Goal: Task Accomplishment & Management: Use online tool/utility

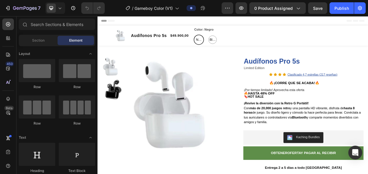
click at [114, 22] on span "Header" at bounding box center [115, 22] width 13 height 6
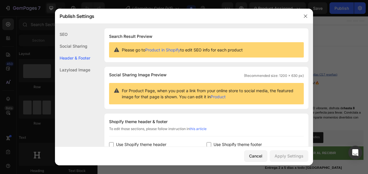
scroll to position [84, 0]
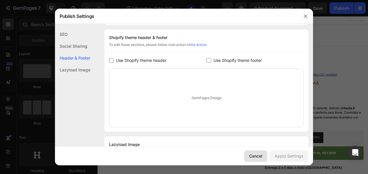
click at [256, 161] on button "Cancel" at bounding box center [255, 157] width 23 height 12
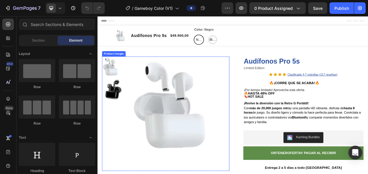
click at [143, 85] on img at bounding box center [201, 131] width 131 height 126
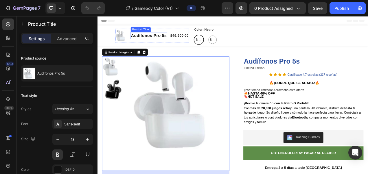
click at [146, 38] on h1 "Audífonos Pro 5s" at bounding box center [163, 41] width 47 height 9
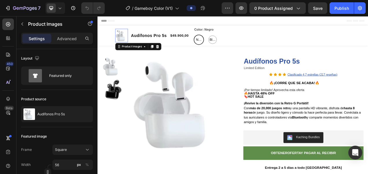
click at [125, 43] on img at bounding box center [129, 41] width 16 height 16
click at [129, 54] on div "Product Images" at bounding box center [142, 55] width 28 height 5
click at [129, 56] on div "Product Images" at bounding box center [142, 55] width 28 height 5
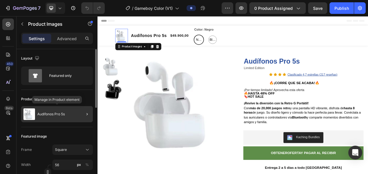
click at [56, 111] on div "Audífonos Pro 5s" at bounding box center [57, 114] width 72 height 16
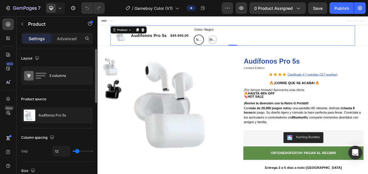
click at [56, 111] on div "Audífonos Pro 5s" at bounding box center [57, 115] width 72 height 16
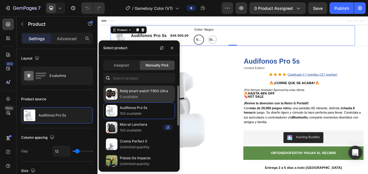
click at [132, 93] on p "Reloj smart watch T900 Ultra" at bounding box center [146, 91] width 53 height 6
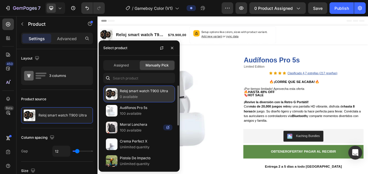
click at [156, 98] on p "0 available" at bounding box center [146, 97] width 53 height 6
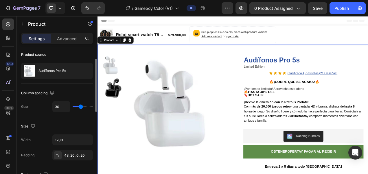
scroll to position [45, 0]
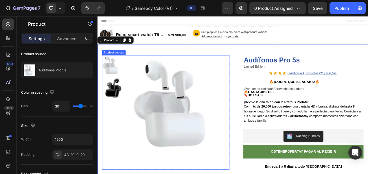
click at [161, 149] on img at bounding box center [201, 129] width 131 height 126
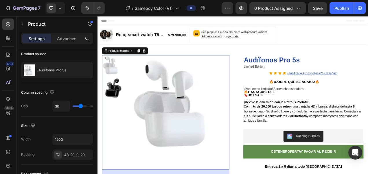
click at [161, 149] on img at bounding box center [201, 129] width 131 height 126
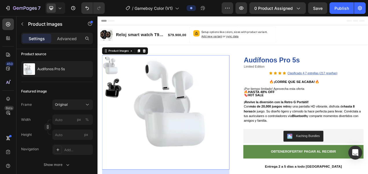
scroll to position [0, 0]
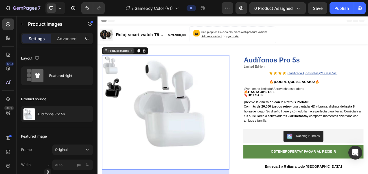
click at [127, 61] on div "Product Images" at bounding box center [125, 60] width 28 height 5
click at [132, 83] on div at bounding box center [185, 128] width 164 height 124
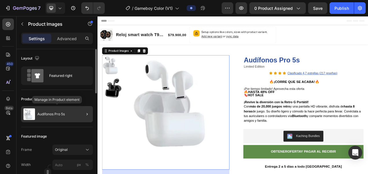
click at [49, 116] on div "Audífonos Pro 5s" at bounding box center [57, 114] width 72 height 16
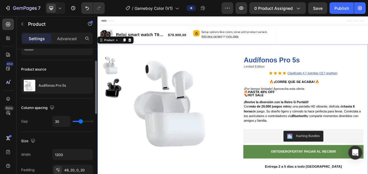
scroll to position [30, 0]
click at [53, 85] on p "Audífonos Pro 5s" at bounding box center [53, 85] width 28 height 4
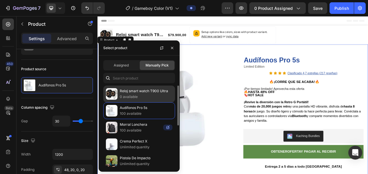
click at [130, 103] on div "Reloj smart watch T900 Ultra 0 available" at bounding box center [139, 111] width 72 height 17
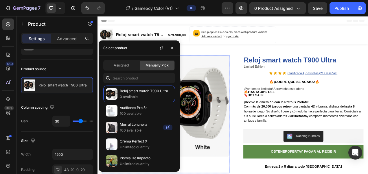
click at [244, 139] on img at bounding box center [201, 131] width 131 height 131
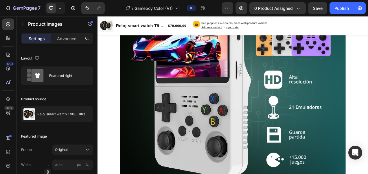
scroll to position [497, 0]
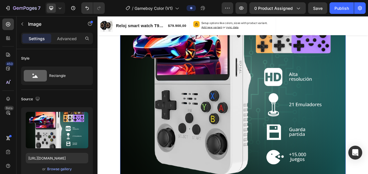
click at [252, 129] on img at bounding box center [272, 102] width 290 height 290
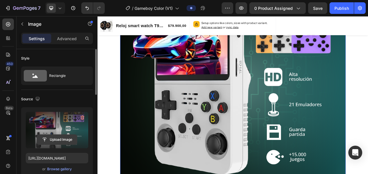
click at [54, 143] on input "file" at bounding box center [57, 140] width 40 height 10
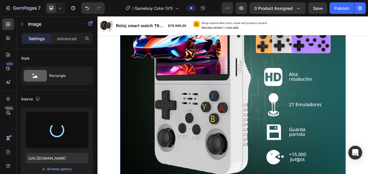
type input "[URL][DOMAIN_NAME]"
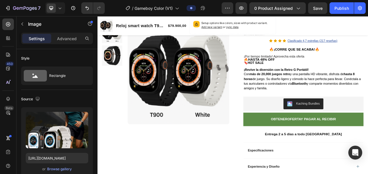
scroll to position [0, 0]
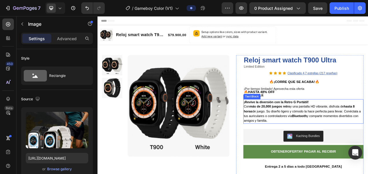
click at [287, 125] on strong "¡Revive la diversión con la Retro G Portátil!" at bounding box center [327, 126] width 83 height 5
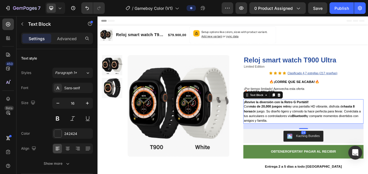
click at [286, 127] on strong "¡Revive la diversión con la Retro G Portátil!" at bounding box center [327, 126] width 83 height 5
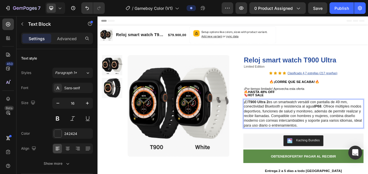
click at [368, 133] on p "¡ El T900 Ultra 2 es un smartwatch versátil con pantalla de 49 mm, conectividad…" at bounding box center [362, 142] width 153 height 36
click at [317, 126] on p "¡ El T900 Ultra 2 es un smartwatch versátil con pantalla de 49 mm, conectividad…" at bounding box center [362, 142] width 153 height 36
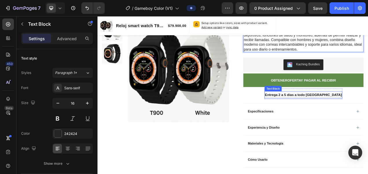
scroll to position [103, 0]
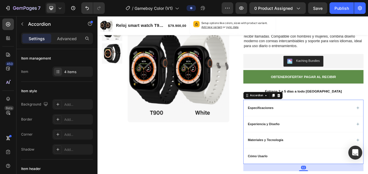
click at [314, 131] on p "Especificaciones" at bounding box center [307, 133] width 33 height 5
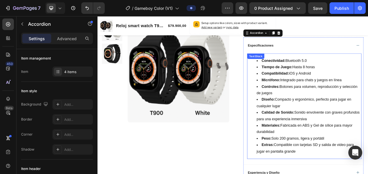
scroll to position [173, 0]
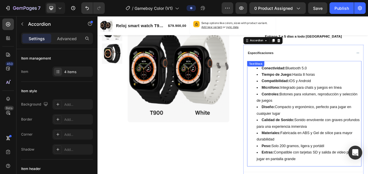
click at [308, 82] on div "Conectividad: Bluetooth 5.0 Tiempo de Juego: Hasta 8 horas Compatibilidad: iOS …" at bounding box center [363, 142] width 147 height 136
click at [308, 80] on div "Text Block" at bounding box center [301, 77] width 20 height 5
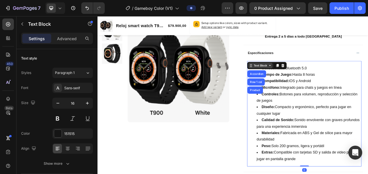
click at [308, 82] on div "Text Block" at bounding box center [307, 79] width 20 height 5
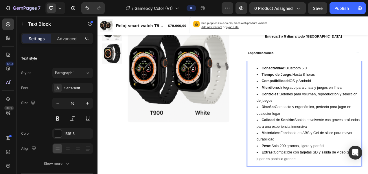
click at [309, 83] on strong "Conectividad:" at bounding box center [324, 83] width 31 height 5
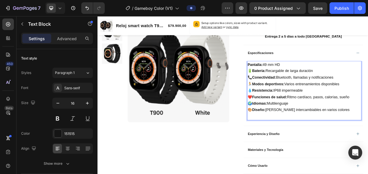
click at [331, 110] on p "💧 Resistencia: IP68 impermeable" at bounding box center [364, 112] width 146 height 8
click at [368, 136] on p "🎨 Diseño: [PERSON_NAME] intercambiables en varios colores" at bounding box center [364, 137] width 146 height 8
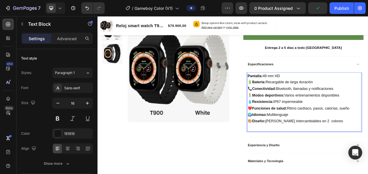
scroll to position [126, 0]
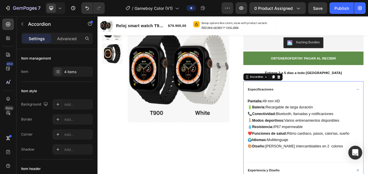
click at [333, 109] on div "Especificaciones" at bounding box center [357, 110] width 135 height 7
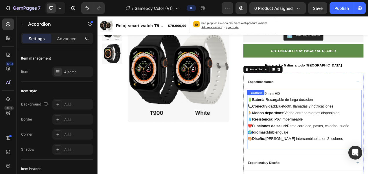
scroll to position [137, 0]
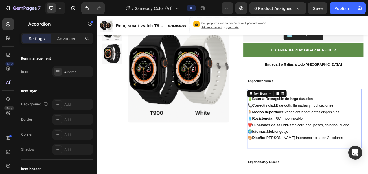
click at [368, 156] on p "❤️ Funciones de salud: Ritmo cardíaco, pasos, calorías, sueño" at bounding box center [364, 156] width 146 height 8
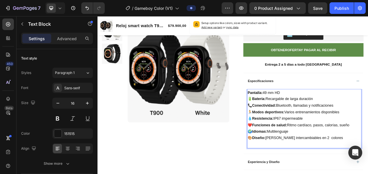
click at [353, 163] on p "🌍 Idiomas: Multilenguaje" at bounding box center [364, 164] width 146 height 8
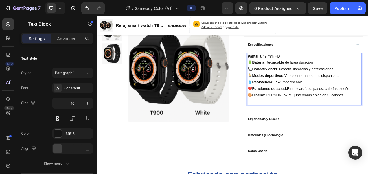
scroll to position [184, 0]
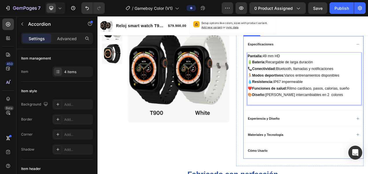
click at [315, 149] on p "Experiencia y Diseño" at bounding box center [311, 147] width 41 height 5
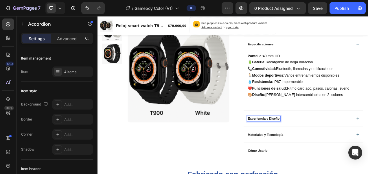
click at [368, 148] on div "Experiencia y Diseño" at bounding box center [362, 147] width 154 height 21
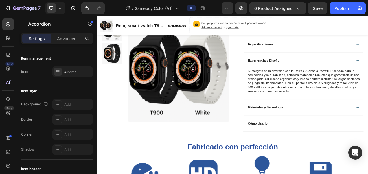
click at [368, 148] on div "Especificaciones Pantalla: 49 mm HD 🔋 Batería: Recargable de larga duración 📞 C…" at bounding box center [362, 103] width 154 height 122
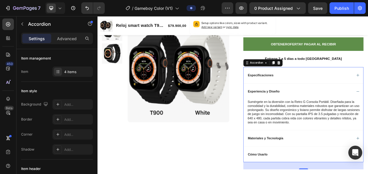
scroll to position [144, 0]
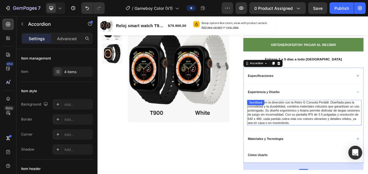
click at [316, 128] on p "Sumérgete en la diversión con la Retro G Consola Portátil. Diseñada para la com…" at bounding box center [364, 140] width 146 height 32
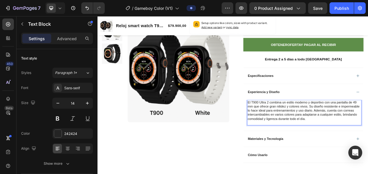
click at [316, 125] on p "El T900 Ultra 2 combina un estilo moderno y deportivo con una pantalla de 49 mm…" at bounding box center [364, 137] width 146 height 26
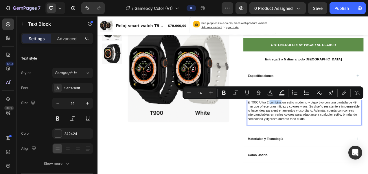
click at [316, 125] on p "El T900 Ultra 2 combina un estilo moderno y deportivo con una pantalla de 49 mm…" at bounding box center [364, 137] width 146 height 26
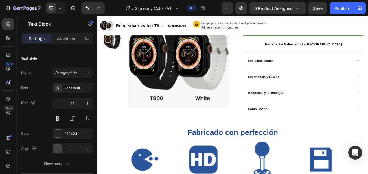
scroll to position [169, 0]
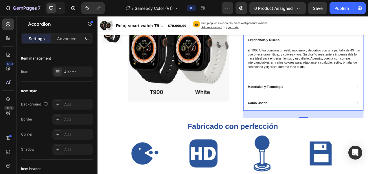
scroll to position [211, 0]
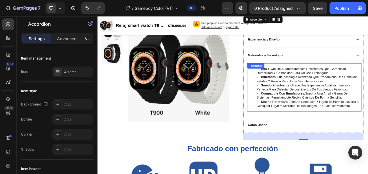
click at [306, 84] on div "abs y gel de sílice: materiales resistentes que garantizan durabilidad y comodi…" at bounding box center [363, 108] width 147 height 62
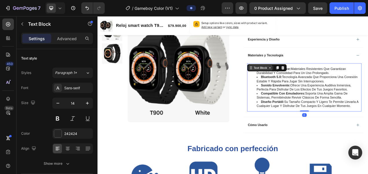
click at [306, 84] on div "Text Block" at bounding box center [307, 82] width 20 height 5
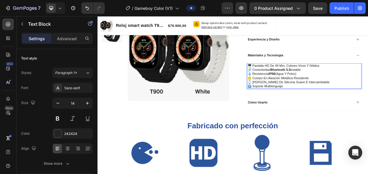
click at [322, 90] on strong "IP68" at bounding box center [321, 90] width 8 height 5
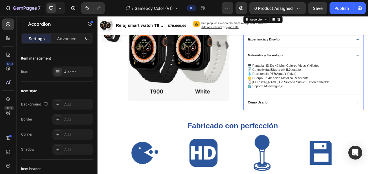
click at [320, 128] on div "Cómo Usarlo" at bounding box center [357, 126] width 135 height 7
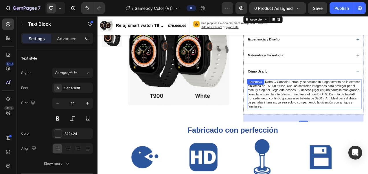
click at [316, 99] on div "Enciende la Retro G Consola Portátil y selecciona tu juego favorito de la exten…" at bounding box center [363, 116] width 147 height 38
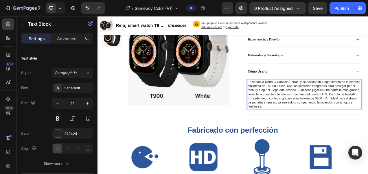
click at [295, 98] on p "Enciende la Retro G Consola Portátil y selecciona tu juego favorito de la exten…" at bounding box center [364, 116] width 146 height 37
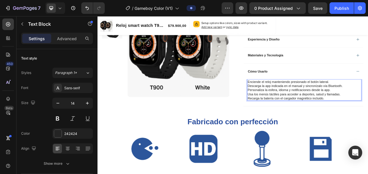
click at [291, 100] on p "Enciende el reloj manteniendo presionado el botón lateral." at bounding box center [364, 100] width 146 height 5
click at [290, 101] on div "Enciende el reloj manteniendo presionado el botón lateral. Descarga la app indi…" at bounding box center [363, 111] width 147 height 28
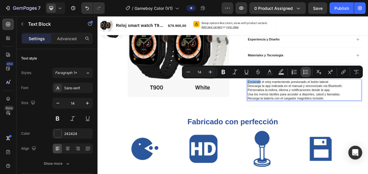
click at [304, 72] on icon "Editor contextual toolbar" at bounding box center [304, 72] width 1 height 1
type input "14"
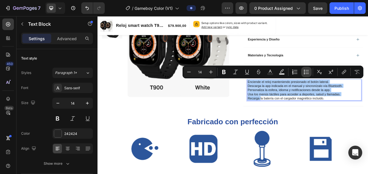
click at [304, 73] on icon "Editor contextual toolbar" at bounding box center [307, 72] width 6 height 6
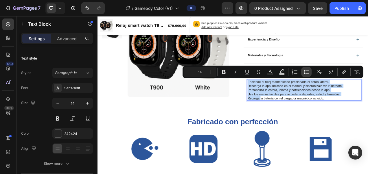
type input "14"
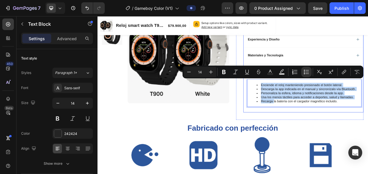
click at [299, 136] on div "Enciende el reloj manteniendo presionado el botón lateral. Descarga la app indi…" at bounding box center [362, 118] width 154 height 43
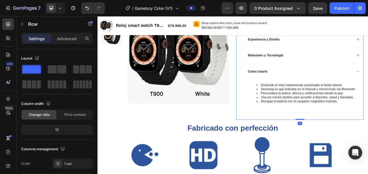
click at [276, 131] on div "Reloj smart watch T900 Ultra Product Title Limited Edition Text Block Icon Icon…" at bounding box center [358, 2] width 164 height 294
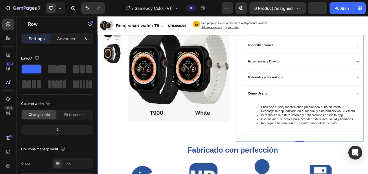
scroll to position [182, 0]
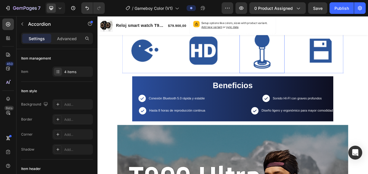
scroll to position [304, 0]
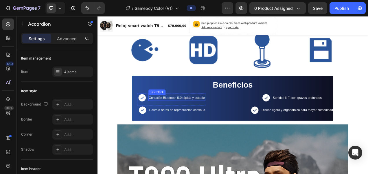
click at [211, 122] on span "Conexión Bluetooth 5.0 rápida y estable" at bounding box center [200, 121] width 72 height 5
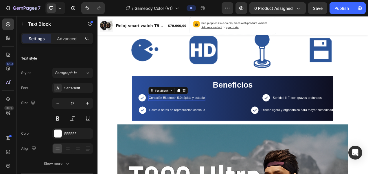
click at [211, 122] on span "Conexión Bluetooth 5.0 rápida y estable" at bounding box center [200, 121] width 72 height 5
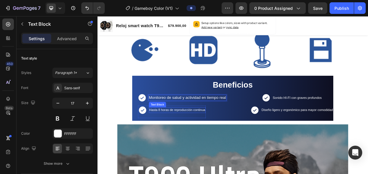
click at [213, 139] on p "Hasta 8 horas de reproducción continua" at bounding box center [200, 137] width 72 height 6
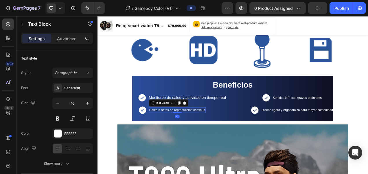
click at [213, 139] on p "Hasta 8 horas de reproducción continua" at bounding box center [200, 137] width 72 height 6
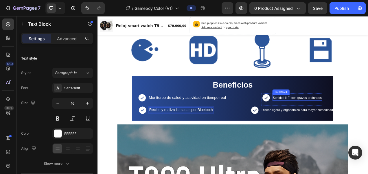
click at [335, 118] on span "Sonido HI-FI con graves profundos" at bounding box center [354, 120] width 63 height 5
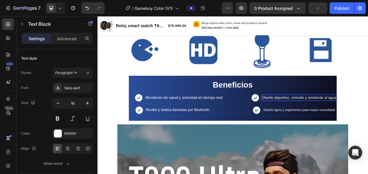
click at [309, 122] on p "Diseño deportivo, cómodo y resistente al agua" at bounding box center [356, 121] width 95 height 6
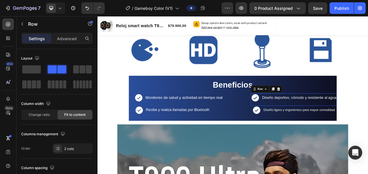
click at [325, 129] on div "Diseño deportivo, cómodo y resistente al agua Text Block" at bounding box center [357, 123] width 96 height 16
click at [300, 124] on icon at bounding box center [301, 121] width 10 height 10
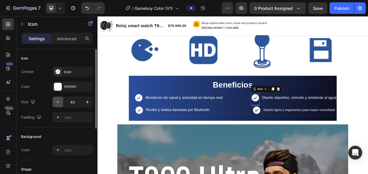
click at [58, 101] on icon "button" at bounding box center [58, 102] width 6 height 6
type input "38"
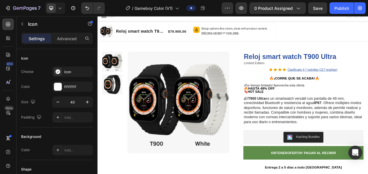
scroll to position [0, 0]
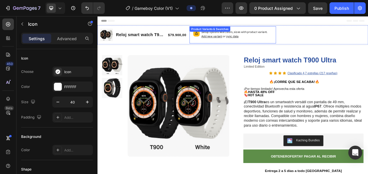
click at [236, 39] on div "Setup options like colors, sizes with product variant. Add new variant or sync …" at bounding box center [271, 40] width 111 height 22
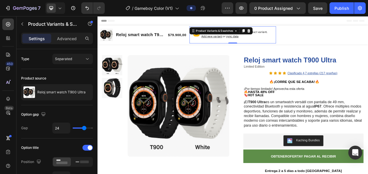
click at [290, 44] on p "Setup options like colors, sizes with product variant. Add new variant or sync …" at bounding box center [276, 39] width 91 height 11
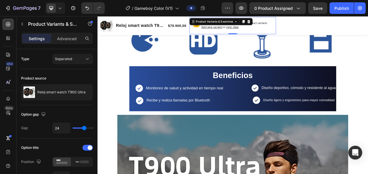
scroll to position [316, 0]
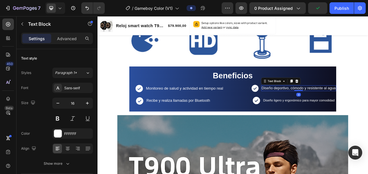
click at [368, 107] on p "Diseño deportivo, cómodo y resistente al agua" at bounding box center [356, 109] width 95 height 6
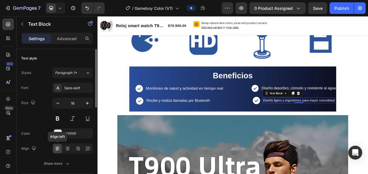
click at [57, 149] on icon at bounding box center [58, 149] width 4 height 1
click at [325, 122] on span "Diseño ligero y ergonómico para mayor comodidad" at bounding box center [357, 124] width 92 height 5
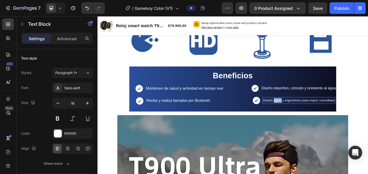
click at [325, 122] on span "Diseño ligero y ergonómico para mayor comodidad" at bounding box center [357, 124] width 92 height 5
click at [368, 123] on div "Diseño y ergonómico para mayor comodidad" at bounding box center [356, 124] width 82 height 7
click at [368, 124] on span "Diseño y ergonómico para mayor comodidad" at bounding box center [356, 124] width 81 height 5
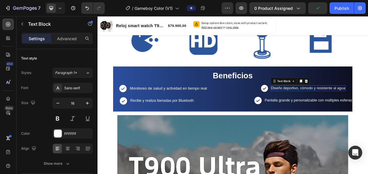
click at [323, 110] on p "Diseño deportivo, cómodo y resistente al agua" at bounding box center [368, 109] width 95 height 6
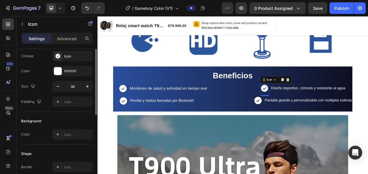
scroll to position [0, 0]
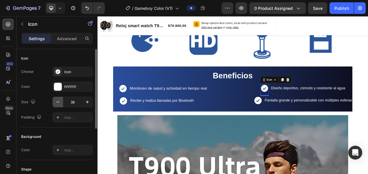
click at [57, 101] on icon "button" at bounding box center [58, 102] width 6 height 6
type input "37"
click at [62, 102] on button "button" at bounding box center [58, 102] width 10 height 10
type input "39"
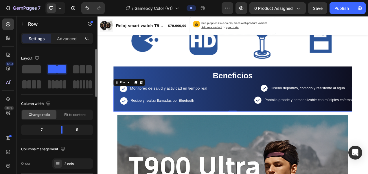
click at [48, 131] on div "7" at bounding box center [39, 130] width 34 height 8
click at [66, 0] on body "7 / Gameboy Color (V1) Preview 0 product assigned Save Publish 450 Beta Section…" at bounding box center [184, 0] width 368 height 0
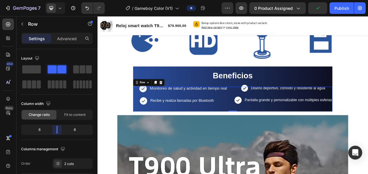
drag, startPoint x: 62, startPoint y: 131, endPoint x: 73, endPoint y: 115, distance: 19.2
click at [57, 0] on body "7 / Gameboy Color (V1) Preview 0 product assigned Publish 450 Beta Sections(18)…" at bounding box center [184, 0] width 368 height 0
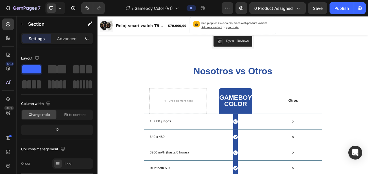
scroll to position [903, 0]
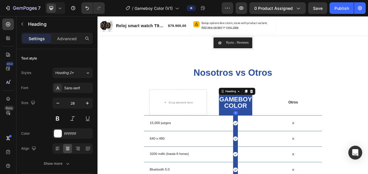
click at [275, 132] on h2 "GAMEBOY COLOR" at bounding box center [274, 126] width 43 height 17
click at [275, 132] on p "GAMEBOY COLOR" at bounding box center [275, 127] width 42 height 16
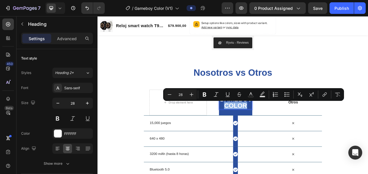
click at [275, 132] on p "GAMEBOY COLOR" at bounding box center [275, 127] width 42 height 16
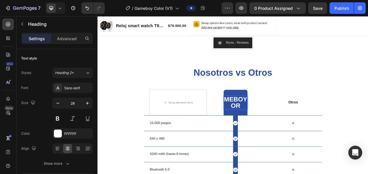
click at [277, 133] on p "MEBOY OR" at bounding box center [275, 127] width 30 height 16
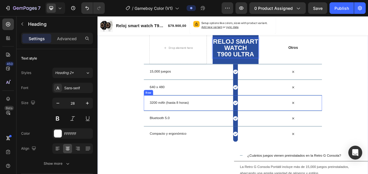
scroll to position [977, 0]
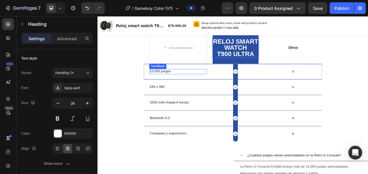
click at [188, 86] on span "15,000 juegos" at bounding box center [178, 86] width 27 height 5
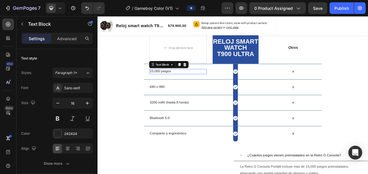
click at [188, 86] on span "15,000 juegos" at bounding box center [178, 86] width 27 height 5
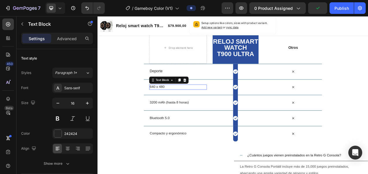
click at [174, 108] on span "640 x 480" at bounding box center [174, 106] width 19 height 5
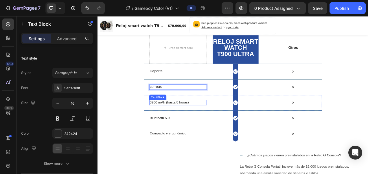
click at [180, 126] on span "3200 mAh (hasta 8 horas)" at bounding box center [190, 126] width 50 height 5
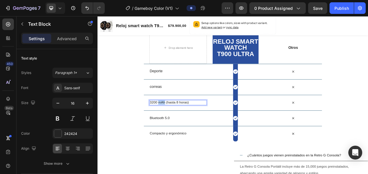
click at [180, 126] on span "3200 mAh (hasta 8 horas)" at bounding box center [190, 126] width 50 height 5
click at [208, 127] on p "3200 (hasta 8 horas)" at bounding box center [201, 127] width 73 height 6
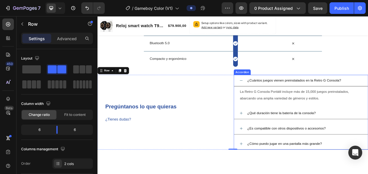
scroll to position [1066, 0]
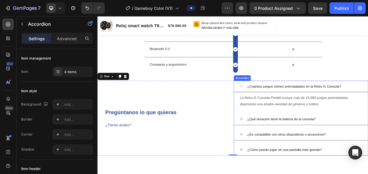
click at [320, 105] on span "¿Cuántos juegos vienen preinstalados en la Retro G Consola?" at bounding box center [350, 106] width 121 height 5
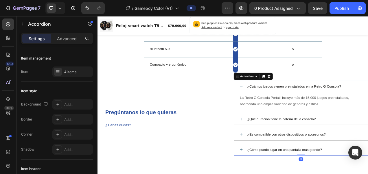
click at [320, 105] on span "¿Cuántos juegos vienen preinstalados en la Retro G Consola?" at bounding box center [350, 106] width 121 height 5
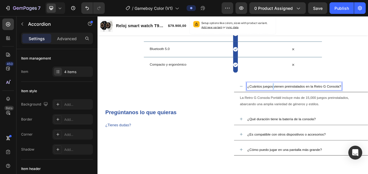
click at [320, 105] on span "¿Cuántos juegos vienen preinstalados en la Retro G Consola?" at bounding box center [350, 106] width 121 height 5
click at [368, 105] on span "vienen preinstalados en la Retro G Consola?" at bounding box center [333, 106] width 87 height 5
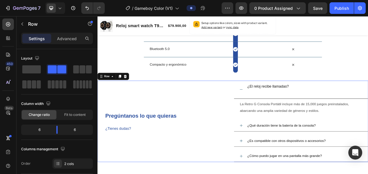
click at [266, 120] on div "Pregúntanos lo que quieras ¿Tienes dudas? Heading" at bounding box center [184, 151] width 173 height 105
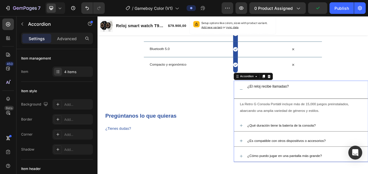
click at [292, 108] on p "¿El reloj recibe llamadas?" at bounding box center [316, 110] width 53 height 17
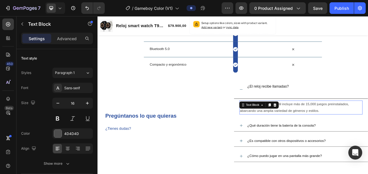
click at [306, 131] on div "La Retro G Consola Portátil incluye más de 15,000 juegos preinstalados, abarcan…" at bounding box center [359, 134] width 158 height 18
click at [332, 130] on span "La Retro G Consola Portátil incluye más de 15,000 juegos preinstalados, abarcan…" at bounding box center [350, 133] width 140 height 13
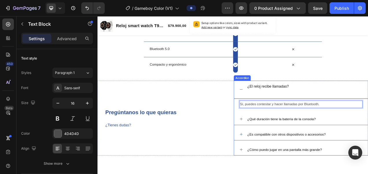
click at [294, 146] on span "¿Qué duración tiene la batería de la consola?" at bounding box center [334, 148] width 88 height 5
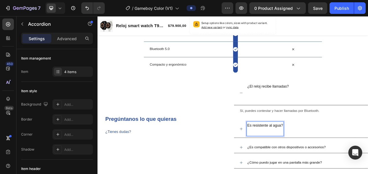
click at [291, 105] on p "¿El reloj recibe llamadas?" at bounding box center [316, 114] width 53 height 25
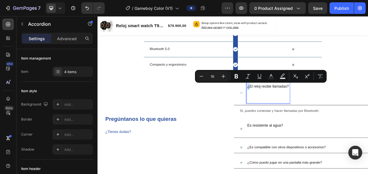
copy p "¿"
click at [289, 158] on div "Es resistente al agua?" at bounding box center [313, 161] width 48 height 19
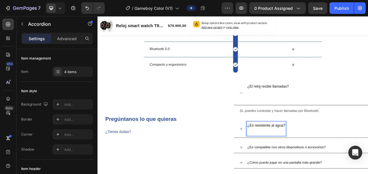
click at [361, 169] on div "¿Es resistente al agua?" at bounding box center [363, 161] width 149 height 19
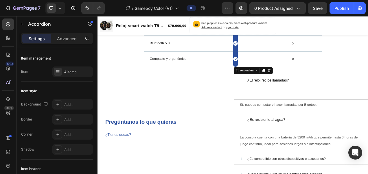
scroll to position [1074, 0]
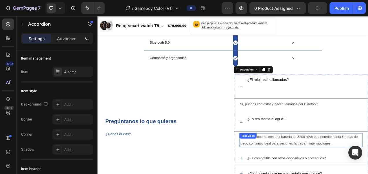
click at [309, 171] on span "La consola cuenta con una batería de 3200 mAh que permite hasta 8 horas de jueg…" at bounding box center [356, 175] width 152 height 13
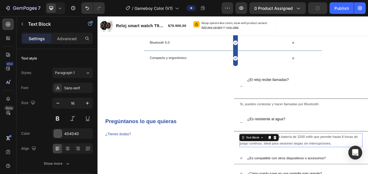
click at [309, 171] on div "La consola cuenta con una batería de 3200 mAh que permite hasta 8 horas de jueg…" at bounding box center [359, 176] width 158 height 18
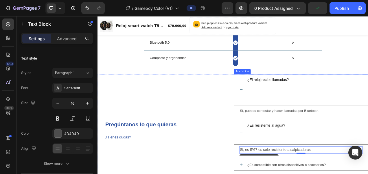
scroll to position [1131, 0]
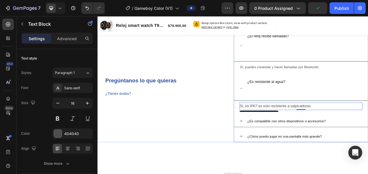
click at [328, 147] on p "¿Es compatible con otros dispositivos o accesorios?" at bounding box center [340, 151] width 101 height 8
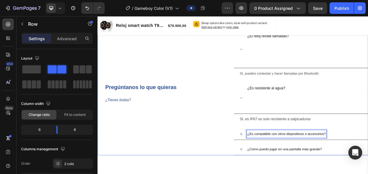
click at [241, 147] on div "Pregúntanos lo que quieras ¿Tienes dudas? Heading" at bounding box center [184, 114] width 173 height 160
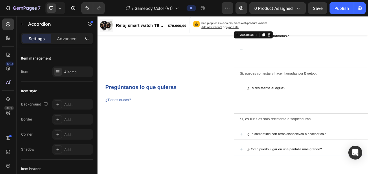
click at [310, 115] on p "¿Es resistente al agua?" at bounding box center [314, 121] width 49 height 33
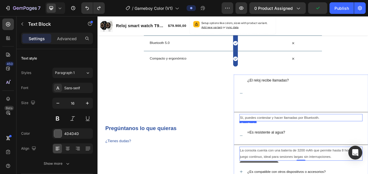
scroll to position [1073, 0]
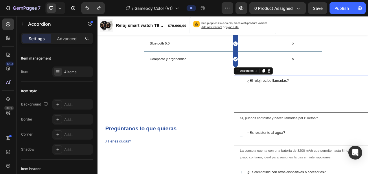
click at [341, 135] on p "¿El reloj recibe llamadas?" at bounding box center [316, 116] width 53 height 42
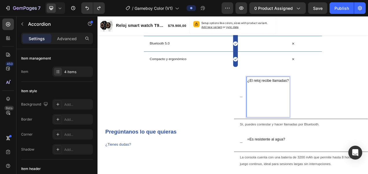
click at [298, 118] on p "¿El reloj recibe llamadas? ⁠⁠⁠⁠⁠⁠⁠" at bounding box center [316, 120] width 53 height 50
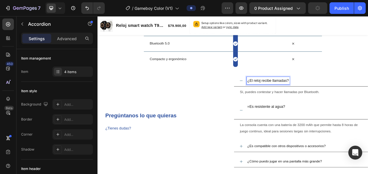
click at [292, 131] on p "=Es resistente al agua?" at bounding box center [314, 137] width 49 height 17
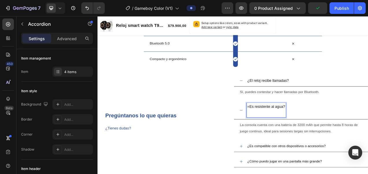
click at [292, 131] on p "=Es resistente al agua?" at bounding box center [314, 137] width 49 height 17
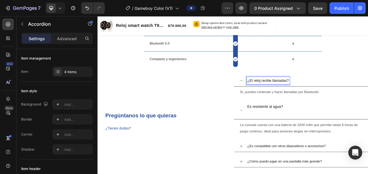
click at [291, 97] on p "¿El reloj recibe llamadas?" at bounding box center [316, 99] width 53 height 8
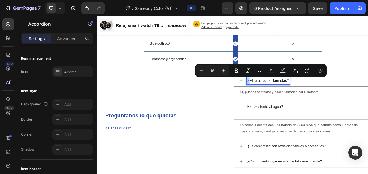
copy p "¿"
click at [290, 130] on p "Es resistente al agua?" at bounding box center [313, 137] width 46 height 17
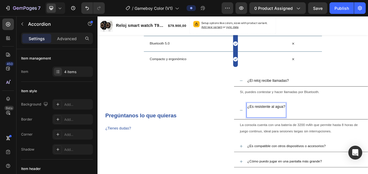
click at [295, 140] on p "¿Es resistente al agua?" at bounding box center [314, 137] width 49 height 17
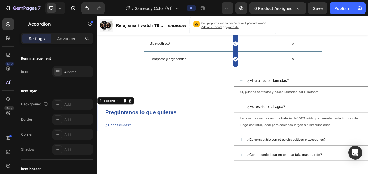
click at [250, 148] on h2 "Pregúntanos lo que quieras ¿Tienes dudas?" at bounding box center [188, 146] width 163 height 33
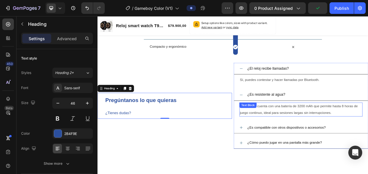
scroll to position [1089, 0]
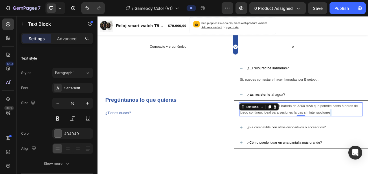
click at [368, 140] on span "La consola cuenta con una batería de 3200 mAh que permite hasta 8 horas de jueg…" at bounding box center [356, 135] width 152 height 13
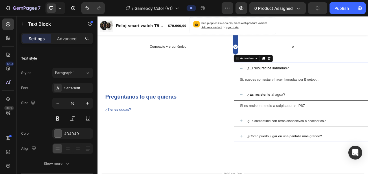
click at [357, 152] on span "¿Es compatible con otros dispositivos o accesorios?" at bounding box center [340, 150] width 101 height 5
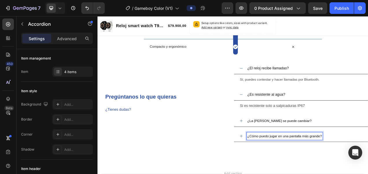
click at [356, 168] on span "¿Cómo puedo jugar en una pantalla más grande?" at bounding box center [338, 170] width 96 height 5
click at [281, 148] on icon at bounding box center [282, 150] width 5 height 5
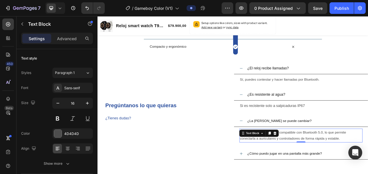
click at [368, 173] on span "Sí, la Retro G Consola es compatible con Bluetooth 5.0, lo que permite conectar…" at bounding box center [348, 169] width 136 height 13
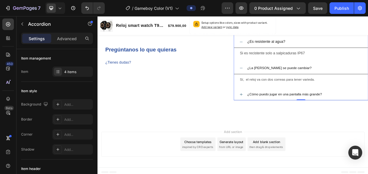
scroll to position [1157, 0]
click at [364, 118] on p "¿Cómo puedo jugar en una pantalla más grande?" at bounding box center [338, 116] width 96 height 8
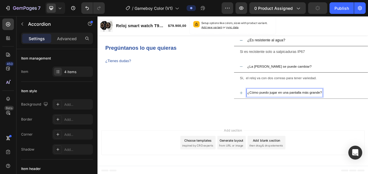
click at [294, 104] on div "¿El reloj recibe llamadas? Sí, puedes contestar y hacer llamadas por Bluetooth.…" at bounding box center [359, 64] width 173 height 116
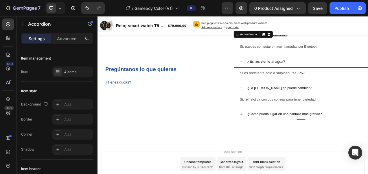
scroll to position [1131, 0]
click at [280, 140] on icon at bounding box center [282, 142] width 5 height 5
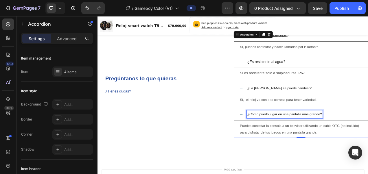
click at [351, 143] on span "¿Cómo puedo jugar en una pantalla más grande?" at bounding box center [338, 142] width 96 height 5
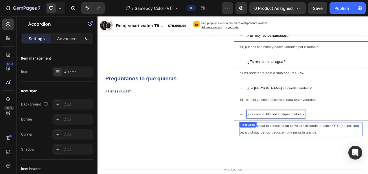
click at [294, 154] on div "Text Block" at bounding box center [291, 155] width 20 height 5
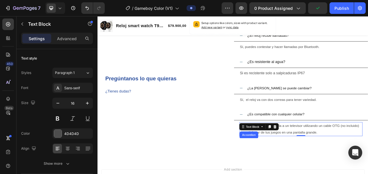
click at [368, 164] on p "Puedes conectar la consola a un televisor utilizando un cable OTG (no incluido)…" at bounding box center [358, 161] width 157 height 17
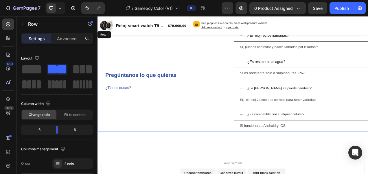
click at [220, 123] on div "Pregúntanos lo que quieras ¿Tienes dudas? Heading" at bounding box center [184, 99] width 173 height 130
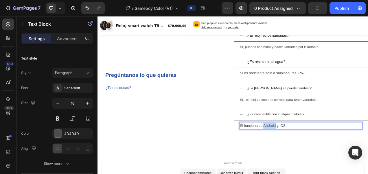
click at [308, 156] on p "Si funciona co Android y iOS" at bounding box center [358, 157] width 157 height 8
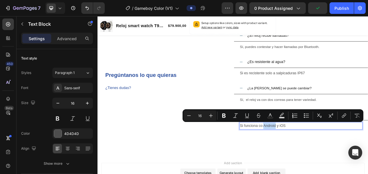
click at [311, 156] on p "Si funciona co Android y iOS" at bounding box center [358, 157] width 157 height 8
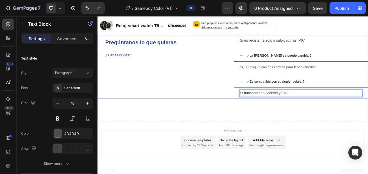
scroll to position [1167, 0]
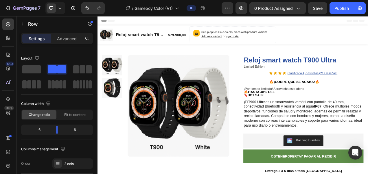
click at [198, 123] on img at bounding box center [201, 131] width 131 height 131
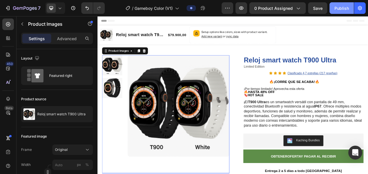
click at [338, 10] on div "Publish" at bounding box center [342, 8] width 14 height 6
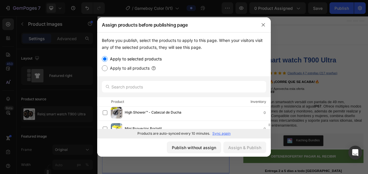
scroll to position [89, 0]
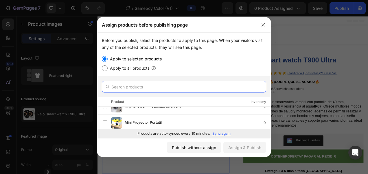
click at [203, 91] on input "text" at bounding box center [184, 87] width 165 height 12
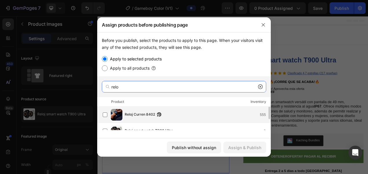
scroll to position [21, 0]
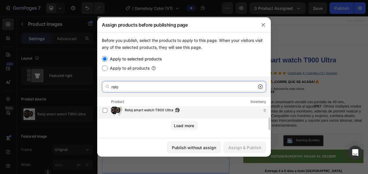
type input "relo"
click at [171, 110] on span "Reloj smart watch T900 Ultra" at bounding box center [149, 110] width 49 height 6
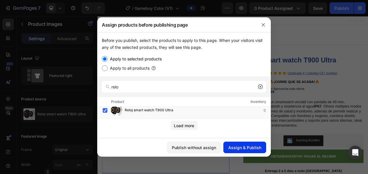
click at [234, 147] on div "Assign & Publish" at bounding box center [245, 148] width 33 height 6
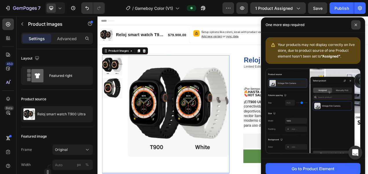
click at [356, 26] on icon at bounding box center [356, 24] width 3 height 3
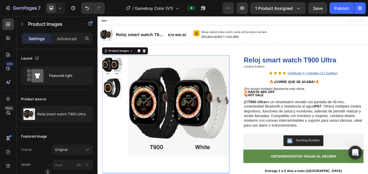
scroll to position [37, 0]
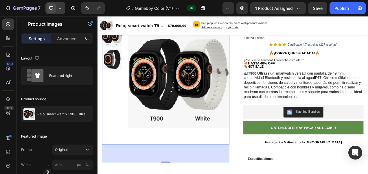
click at [58, 8] on icon at bounding box center [60, 8] width 6 height 6
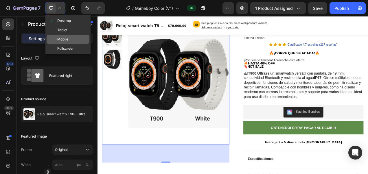
click at [70, 44] on div "Mobile" at bounding box center [68, 48] width 43 height 9
type input "8"
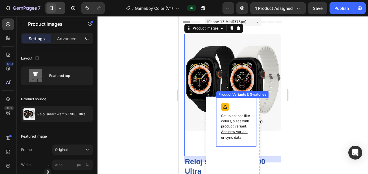
click at [236, 92] on div "Product Variants & Swatches" at bounding box center [243, 94] width 50 height 5
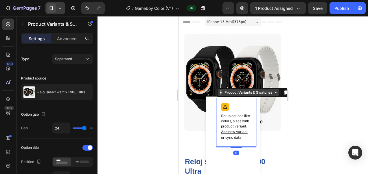
click at [236, 90] on div "Product Variants & Swatches" at bounding box center [249, 92] width 62 height 7
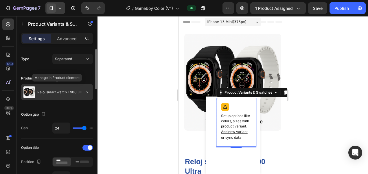
click at [60, 93] on p "Reloj smart watch T900 Ultra" at bounding box center [61, 92] width 48 height 4
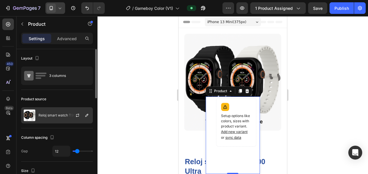
click at [56, 117] on div "Reloj smart watch T900 Ultra" at bounding box center [57, 115] width 72 height 16
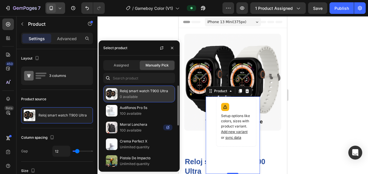
click at [150, 88] on p "Reloj smart watch T900 Ultra" at bounding box center [146, 91] width 53 height 6
click at [144, 92] on p "Reloj smart watch T900 Ultra" at bounding box center [146, 91] width 53 height 6
click at [147, 92] on p "Reloj smart watch T900 Ultra" at bounding box center [146, 91] width 53 height 6
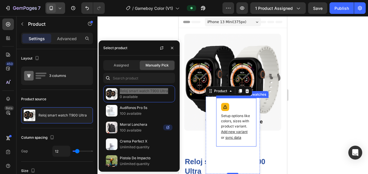
click at [222, 119] on p "Setup options like colors, sizes with product variant. Add new variant or sync …" at bounding box center [236, 127] width 31 height 27
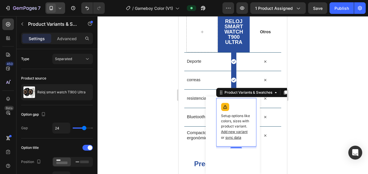
scroll to position [764, 0]
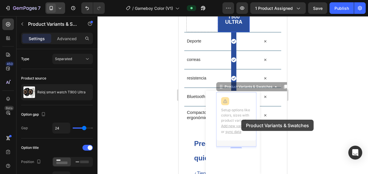
drag, startPoint x: 220, startPoint y: 111, endPoint x: 242, endPoint y: 120, distance: 23.2
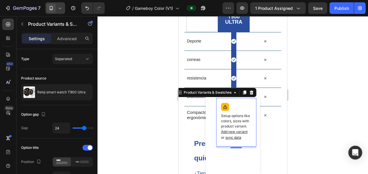
click at [317, 98] on div at bounding box center [233, 95] width 271 height 158
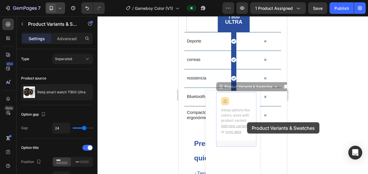
drag, startPoint x: 220, startPoint y: 110, endPoint x: 243, endPoint y: 121, distance: 26.0
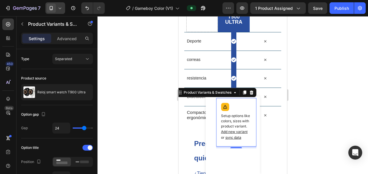
click at [230, 117] on p "Setup options like colors, sizes with product variant. Add new variant or sync …" at bounding box center [236, 127] width 31 height 27
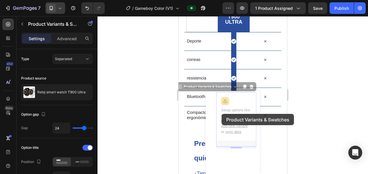
drag, startPoint x: 219, startPoint y: 106, endPoint x: 222, endPoint y: 116, distance: 10.1
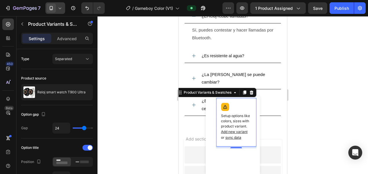
scroll to position [959, 0]
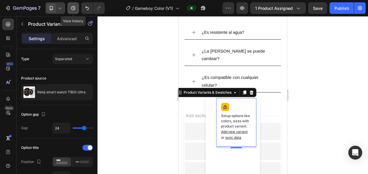
click at [71, 11] on icon "button" at bounding box center [73, 8] width 6 height 6
click at [45, 8] on div at bounding box center [54, 8] width 22 height 12
click at [59, 10] on icon at bounding box center [60, 8] width 6 height 6
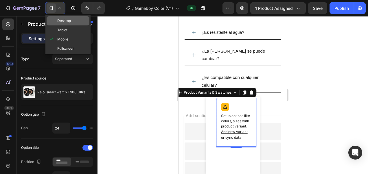
click at [66, 20] on span "Desktop" at bounding box center [64, 21] width 14 height 6
type input "14"
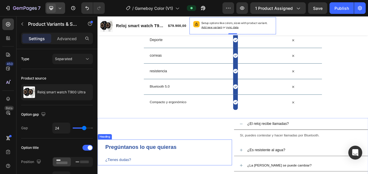
scroll to position [790, 0]
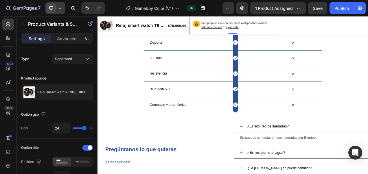
click at [245, 23] on p "Setup options like colors, sizes with product variant. Add new variant or sync …" at bounding box center [276, 27] width 91 height 11
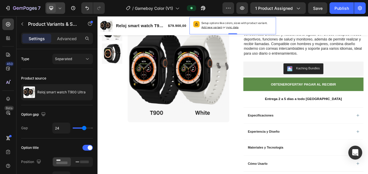
scroll to position [52, 0]
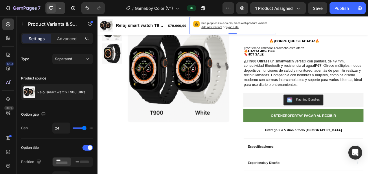
click at [231, 23] on p "Setup options like colors, sizes with product variant. Add new variant or sync …" at bounding box center [276, 27] width 91 height 11
click at [231, 23] on div "Product Variants & Swatches" at bounding box center [248, 23] width 50 height 5
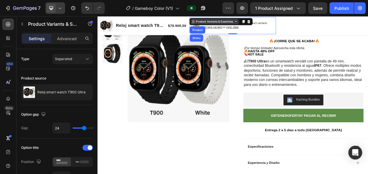
click at [247, 25] on div "Product Variants & Swatches" at bounding box center [248, 23] width 50 height 5
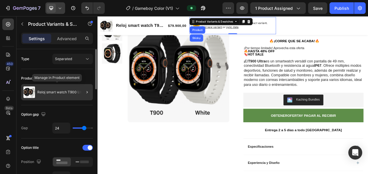
click at [56, 91] on p "Reloj smart watch T900 Ultra" at bounding box center [61, 92] width 48 height 4
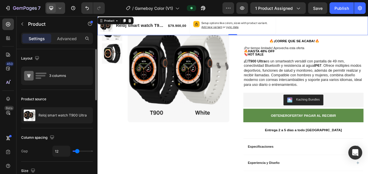
drag, startPoint x: 56, startPoint y: 91, endPoint x: 77, endPoint y: 97, distance: 21.7
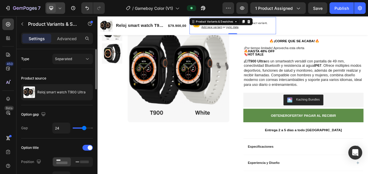
click at [282, 33] on p "Setup options like colors, sizes with product variant. Add new variant or sync …" at bounding box center [276, 27] width 91 height 11
click at [277, 32] on p "Setup options like colors, sizes with product variant. Add new variant or sync …" at bounding box center [276, 27] width 91 height 11
click at [276, 32] on span "sync data" at bounding box center [271, 30] width 16 height 4
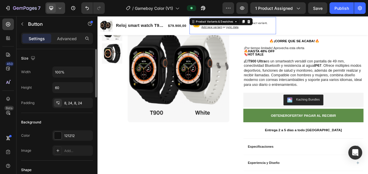
click at [308, 28] on p "Setup options like colors, sizes with product variant. Add new variant or sync …" at bounding box center [276, 27] width 91 height 11
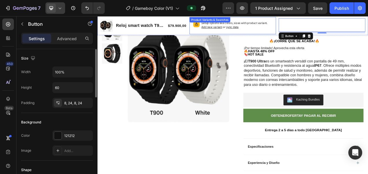
click at [225, 31] on div "Setup options like colors, sizes with product variant. Add new variant or sync …" at bounding box center [271, 28] width 106 height 17
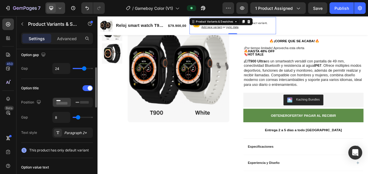
scroll to position [61, 0]
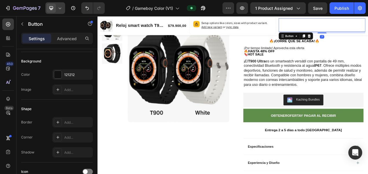
scroll to position [0, 0]
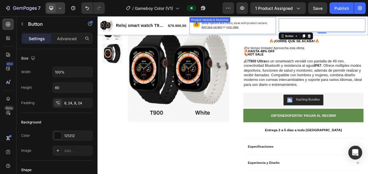
click at [243, 28] on span "Add new variant" at bounding box center [244, 30] width 27 height 4
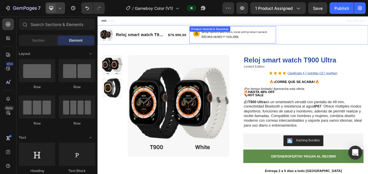
click at [248, 41] on span "Add new variant" at bounding box center [244, 42] width 27 height 4
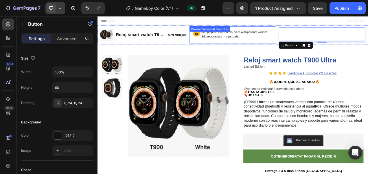
click at [227, 39] on div "Setup options like colors, sizes with product variant. Add new variant or sync …" at bounding box center [271, 40] width 111 height 22
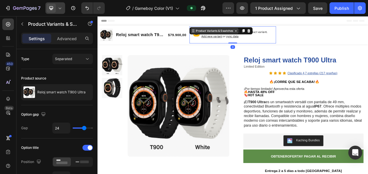
click at [232, 37] on div "Product Variants & Swatches" at bounding box center [248, 34] width 50 height 5
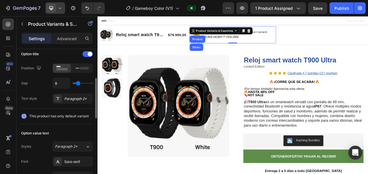
scroll to position [96, 0]
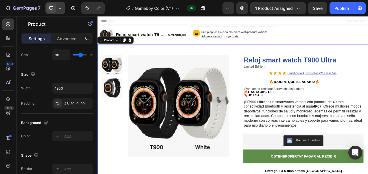
scroll to position [0, 0]
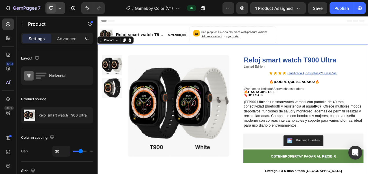
click at [59, 6] on icon at bounding box center [60, 8] width 6 height 6
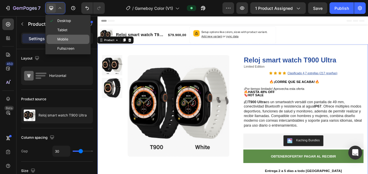
click at [63, 38] on span "Mobile" at bounding box center [62, 39] width 11 height 6
type input "16"
type input "100%"
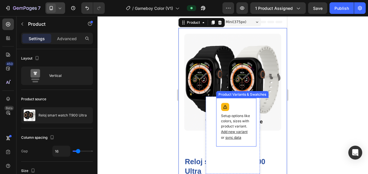
click at [244, 114] on p "Setup options like colors, sizes with product variant. Add new variant or sync …" at bounding box center [236, 127] width 31 height 27
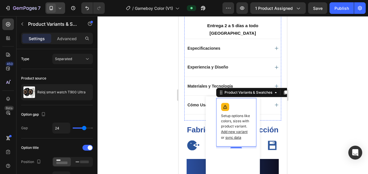
scroll to position [280, 0]
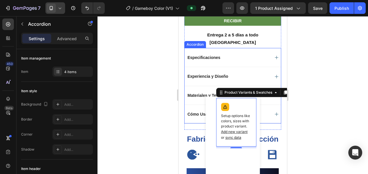
click at [275, 55] on icon at bounding box center [277, 57] width 5 height 5
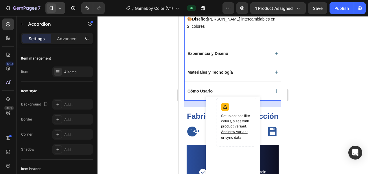
scroll to position [398, 0]
click at [275, 51] on icon at bounding box center [277, 53] width 5 height 5
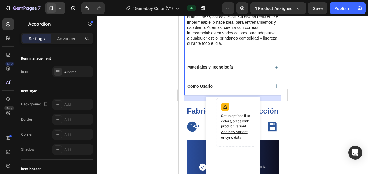
scroll to position [362, 0]
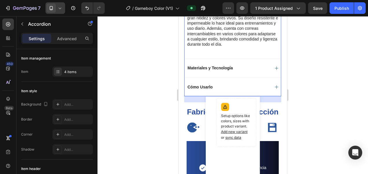
click at [275, 66] on icon at bounding box center [277, 68] width 5 height 5
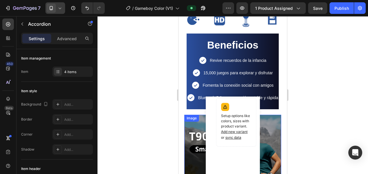
scroll to position [406, 0]
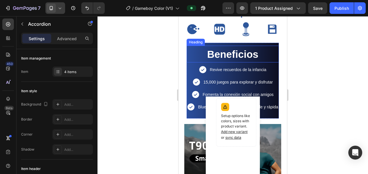
click at [57, 5] on div at bounding box center [55, 8] width 20 height 12
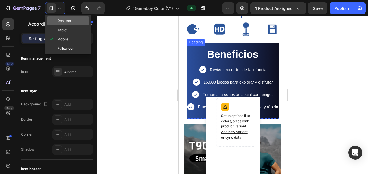
click at [62, 23] on span "Desktop" at bounding box center [64, 21] width 14 height 6
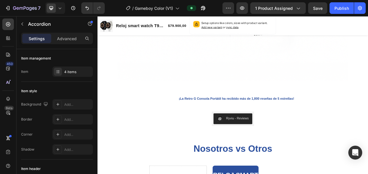
scroll to position [805, 0]
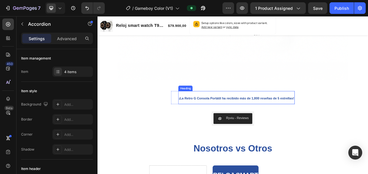
click at [251, 121] on strong "¡La Retro G Consola Portátil ha recibido más de 1,800 reseñas de 5 estrellas!" at bounding box center [276, 121] width 148 height 5
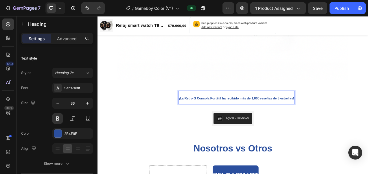
click at [254, 123] on strong "¡La Retro G Consola Portátil ha recibido más de 1,800 reseñas de 5 estrellas!" at bounding box center [276, 121] width 148 height 5
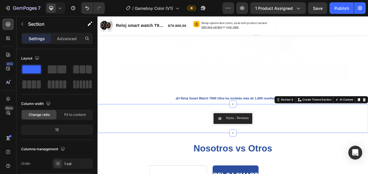
click at [328, 153] on div "Ryviu - Reviews Ryviu Product Row" at bounding box center [272, 147] width 348 height 19
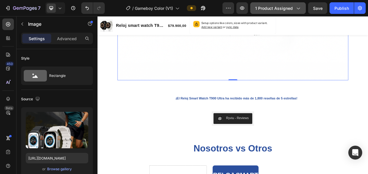
click at [293, 10] on span "1 product assigned" at bounding box center [274, 8] width 38 height 6
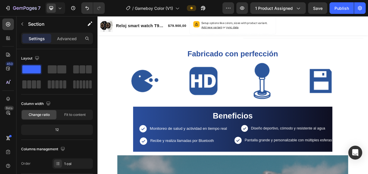
scroll to position [264, 0]
click at [60, 8] on icon at bounding box center [60, 8] width 6 height 6
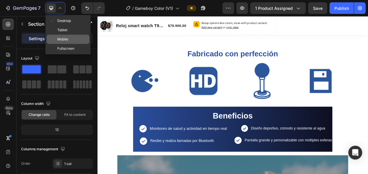
click at [60, 40] on span "Mobile" at bounding box center [62, 39] width 11 height 6
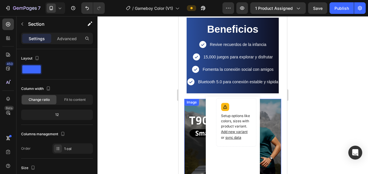
scroll to position [428, 0]
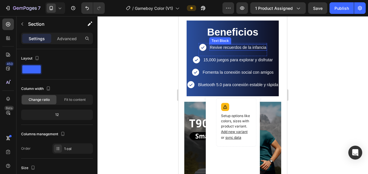
click at [234, 45] on span "Revive recuerdos de la infancia" at bounding box center [238, 47] width 56 height 5
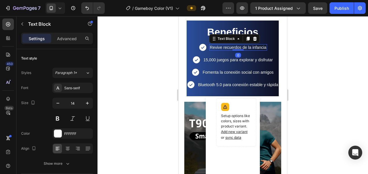
scroll to position [417, 0]
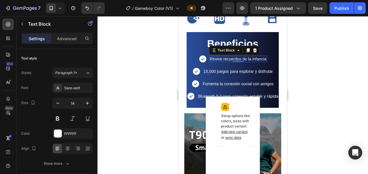
click at [232, 57] on span "Revive recuerdos de la infancia" at bounding box center [238, 59] width 56 height 5
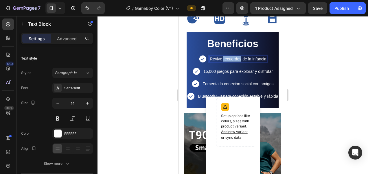
click at [232, 57] on span "Revive recuerdos de la infancia" at bounding box center [238, 59] width 56 height 5
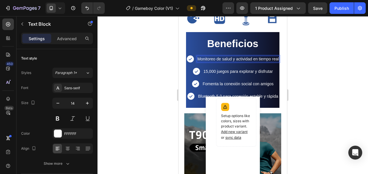
scroll to position [414, 0]
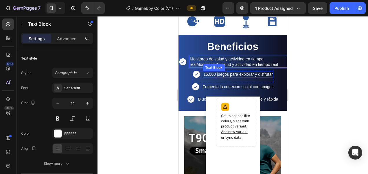
click at [246, 72] on p "15,000 juegos para explorar y disfrutar" at bounding box center [239, 74] width 70 height 5
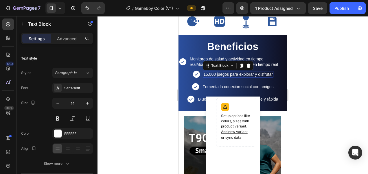
click at [246, 72] on p "15,000 juegos para explorar y disfrutar" at bounding box center [239, 74] width 70 height 5
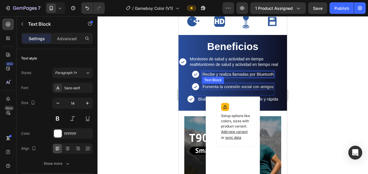
click at [262, 85] on span "Fomenta la conexión social con amigos" at bounding box center [238, 87] width 71 height 5
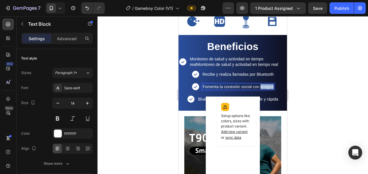
click at [262, 85] on span "Fomenta la conexión social con amigos" at bounding box center [238, 87] width 71 height 5
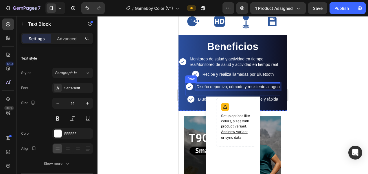
scroll to position [417, 0]
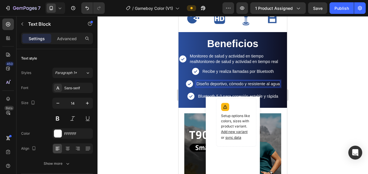
click at [297, 72] on div at bounding box center [233, 95] width 271 height 158
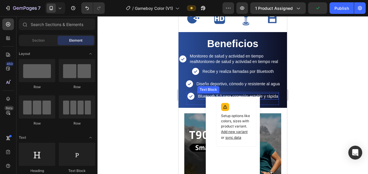
click at [258, 94] on span "Bluetooth 5.0 para conexión estable y rápida" at bounding box center [238, 96] width 80 height 5
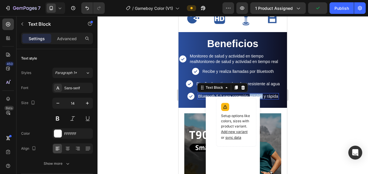
click at [258, 94] on span "Bluetooth 5.0 para conexión estable y rápida" at bounding box center [238, 96] width 80 height 5
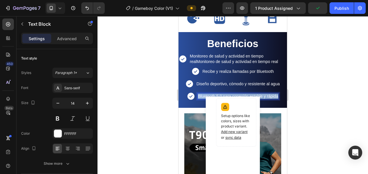
click at [258, 94] on span "Bluetooth 5.0 para conexión estable y rápida" at bounding box center [238, 96] width 80 height 5
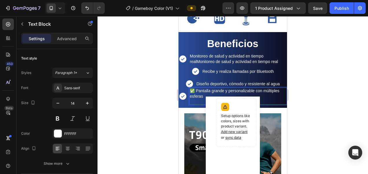
scroll to position [411, 0]
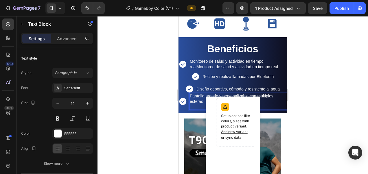
click at [197, 104] on p "Rich Text Editor. Editing area: main" at bounding box center [238, 106] width 97 height 5
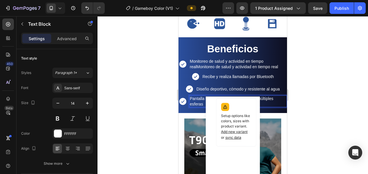
scroll to position [414, 0]
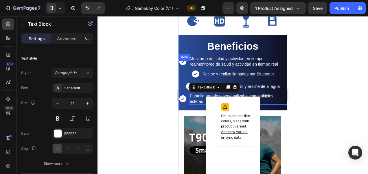
click at [331, 67] on div at bounding box center [233, 95] width 271 height 158
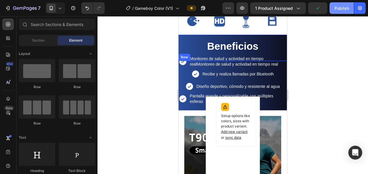
drag, startPoint x: 342, startPoint y: 1, endPoint x: 343, endPoint y: 8, distance: 7.0
click at [343, 8] on div "7 / Gameboy Color (V1) Preview 1 product assigned Publish" at bounding box center [184, 8] width 368 height 17
click at [343, 8] on div "Publish" at bounding box center [342, 8] width 14 height 6
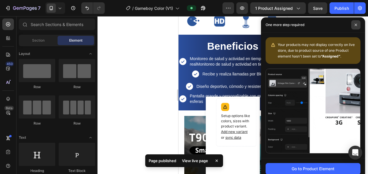
click at [353, 26] on span at bounding box center [356, 24] width 9 height 9
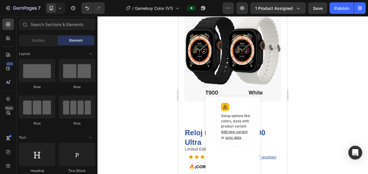
scroll to position [0, 0]
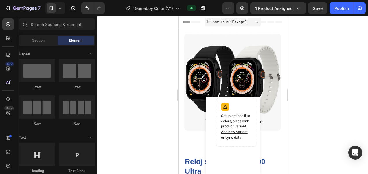
click at [147, 70] on div at bounding box center [233, 95] width 271 height 158
click at [57, 12] on div at bounding box center [55, 8] width 20 height 12
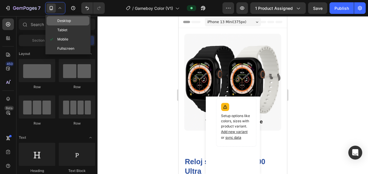
click at [54, 25] on div "Desktop" at bounding box center [68, 29] width 43 height 9
